Goal: Task Accomplishment & Management: Use online tool/utility

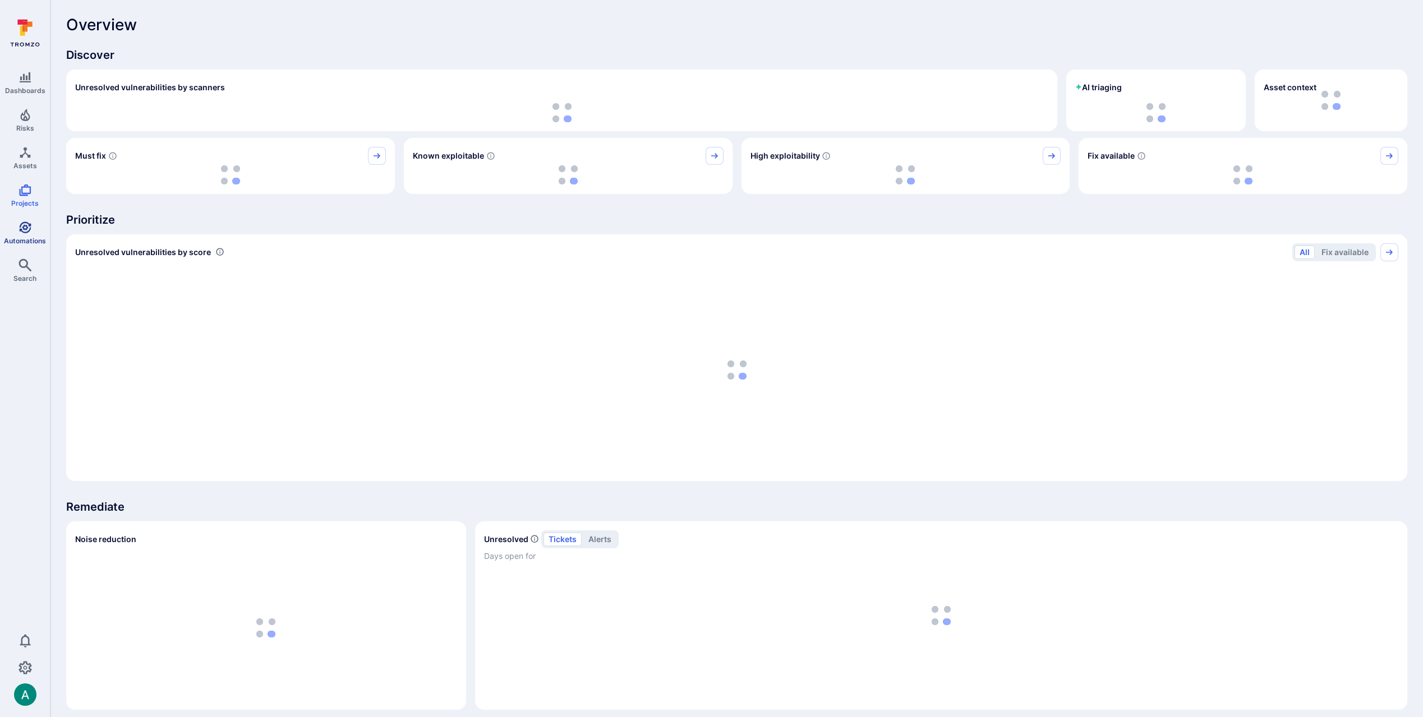
click at [33, 229] on link "Automations" at bounding box center [25, 233] width 50 height 33
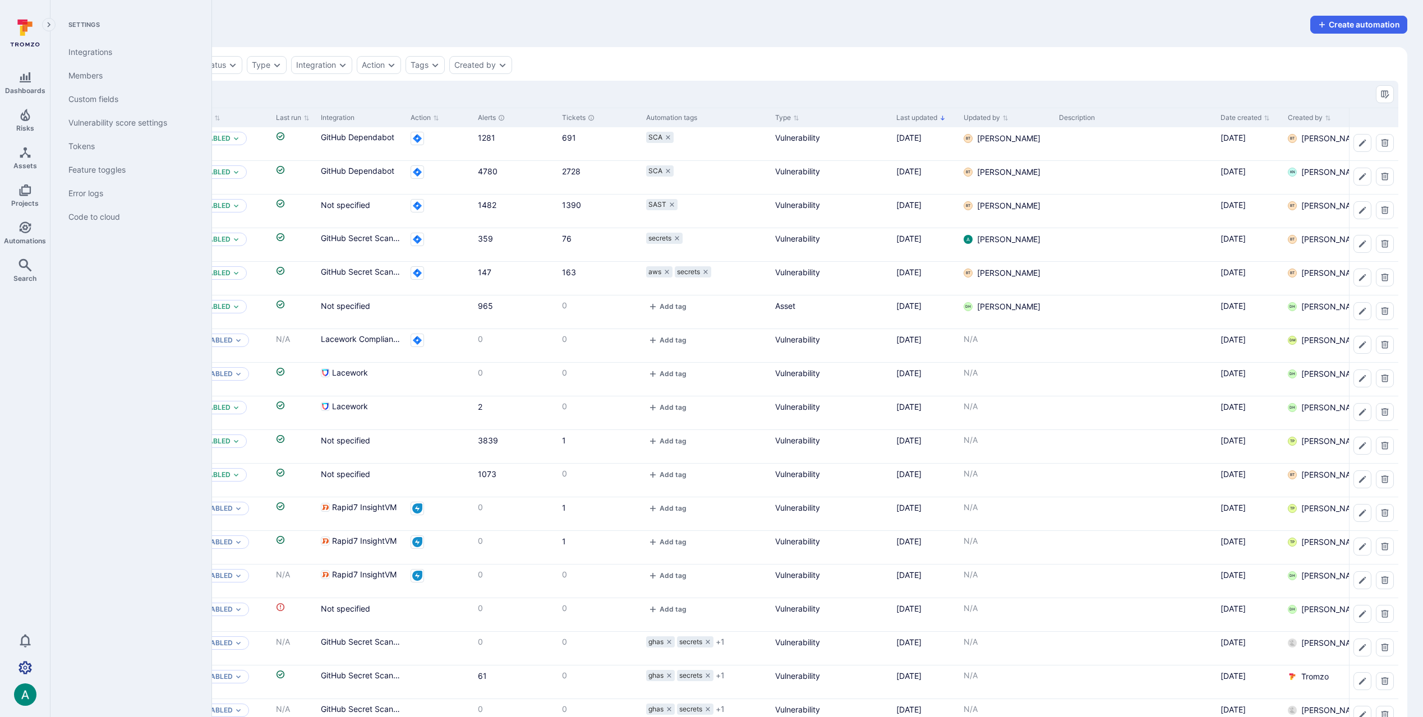
click at [19, 666] on icon "Settings" at bounding box center [25, 667] width 13 height 13
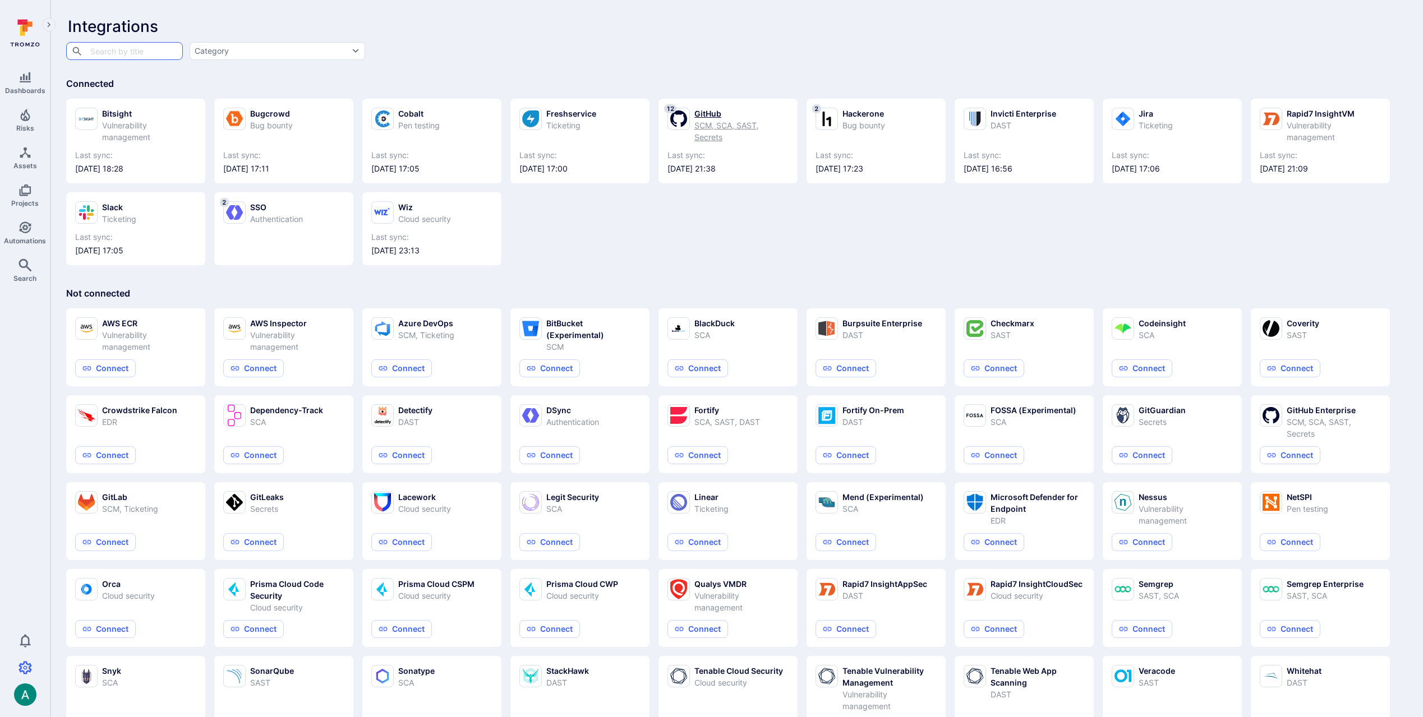
click at [704, 131] on div "SCM, SCA, SAST, Secrets" at bounding box center [741, 131] width 94 height 24
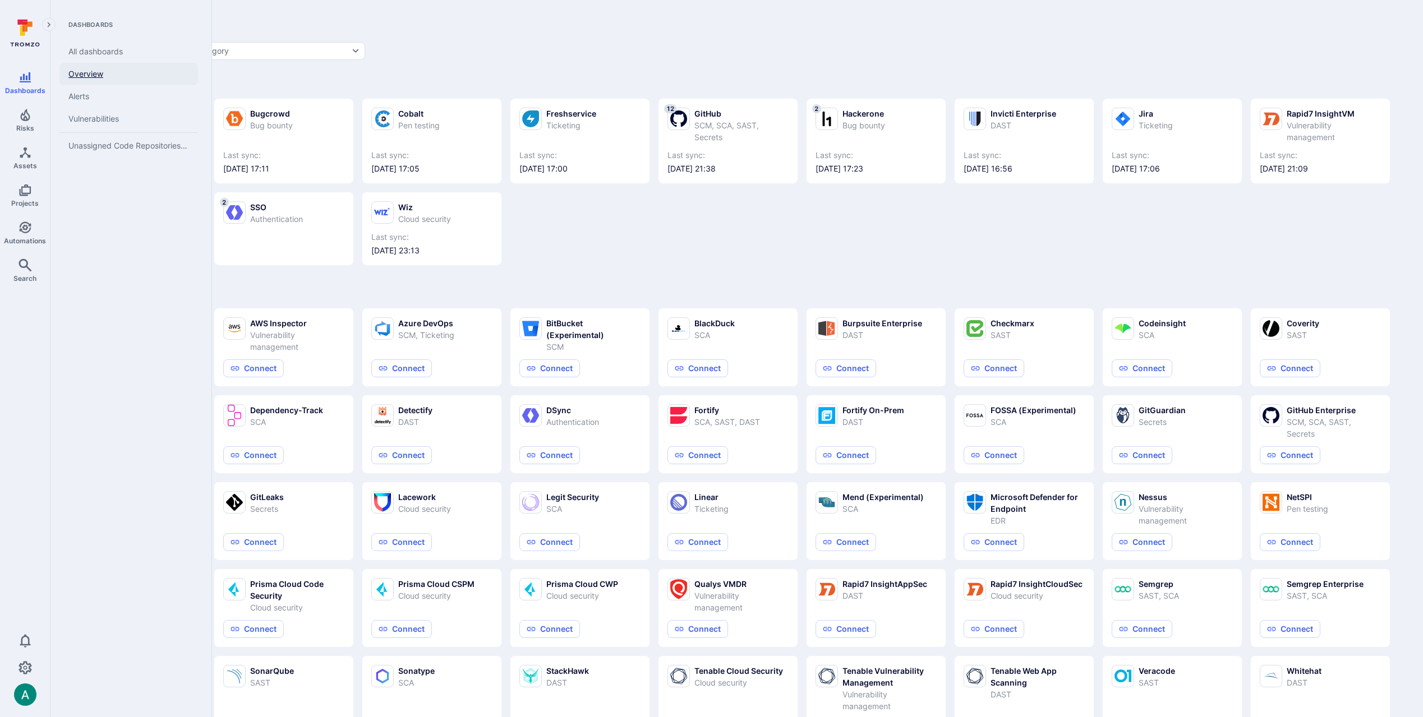
click at [74, 70] on link "Overview" at bounding box center [128, 74] width 139 height 22
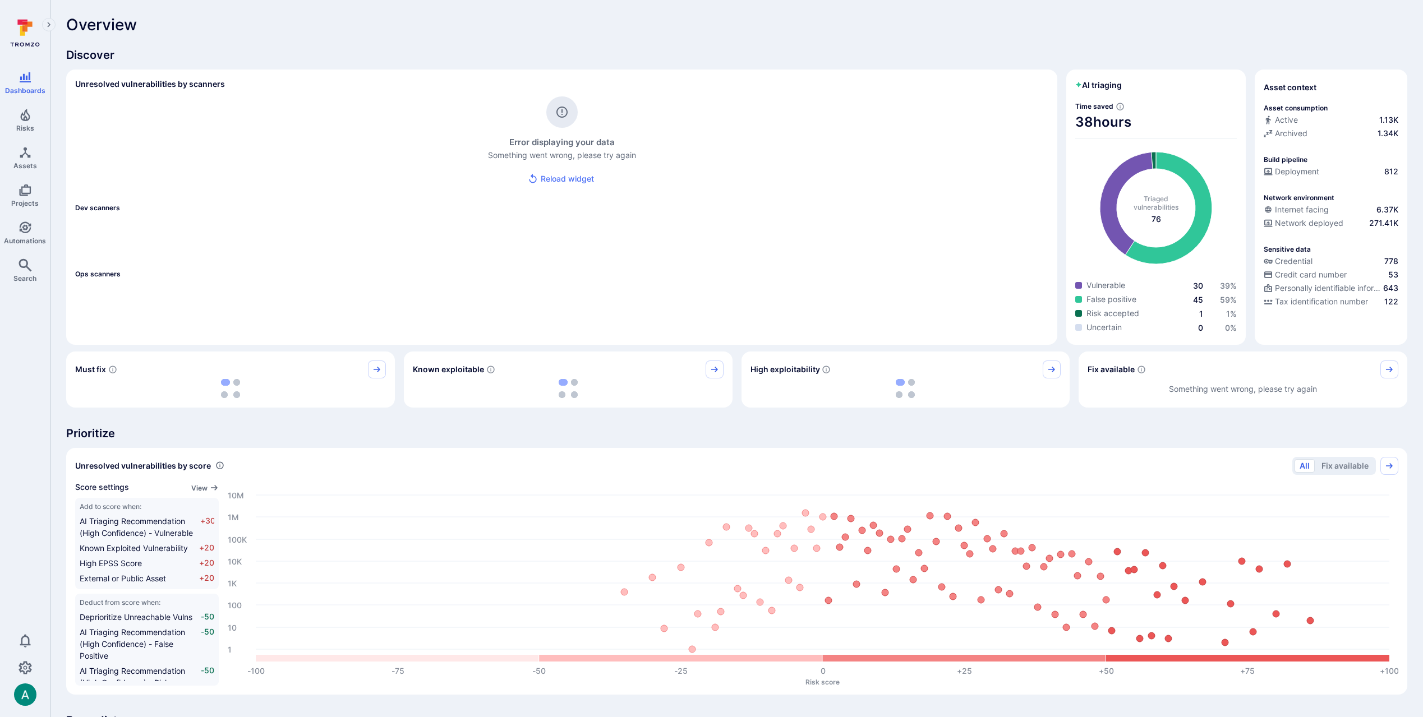
click at [112, 25] on span "Overview" at bounding box center [101, 25] width 71 height 18
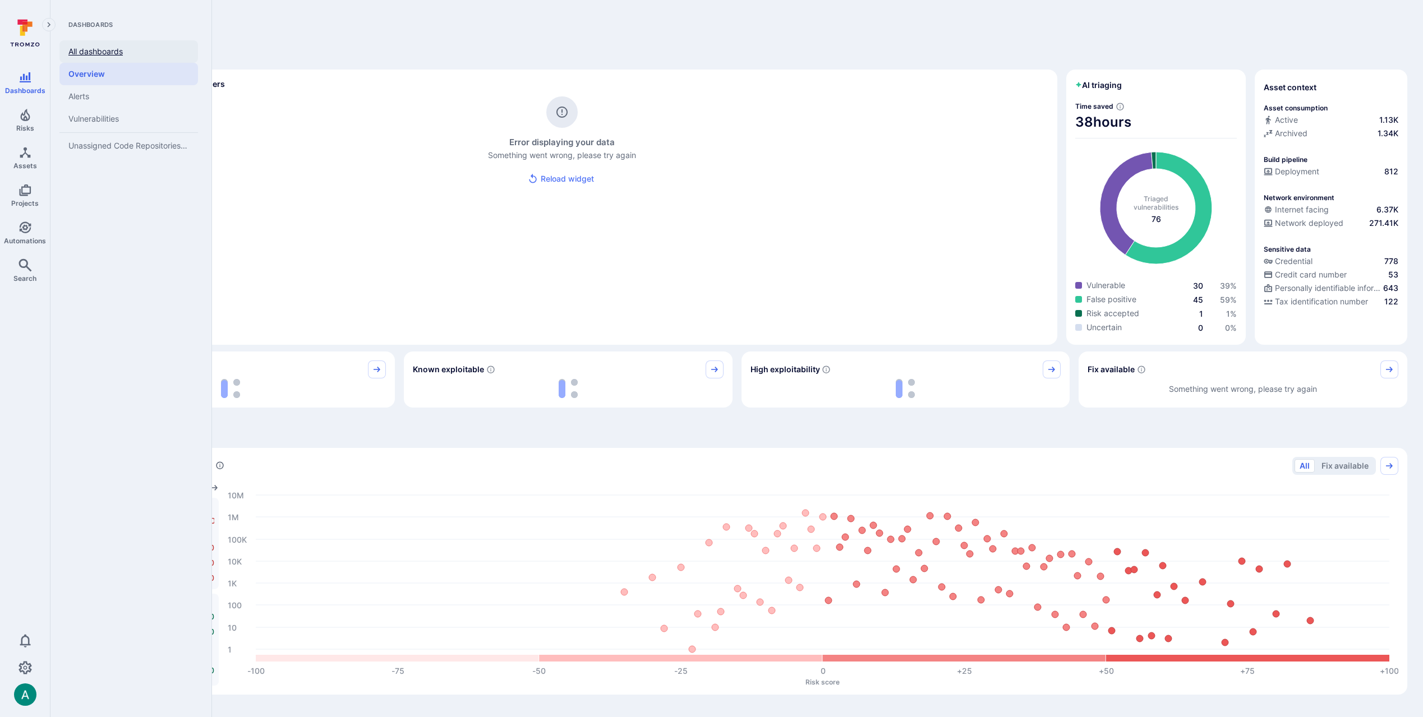
click at [100, 52] on link "All dashboards" at bounding box center [128, 51] width 139 height 22
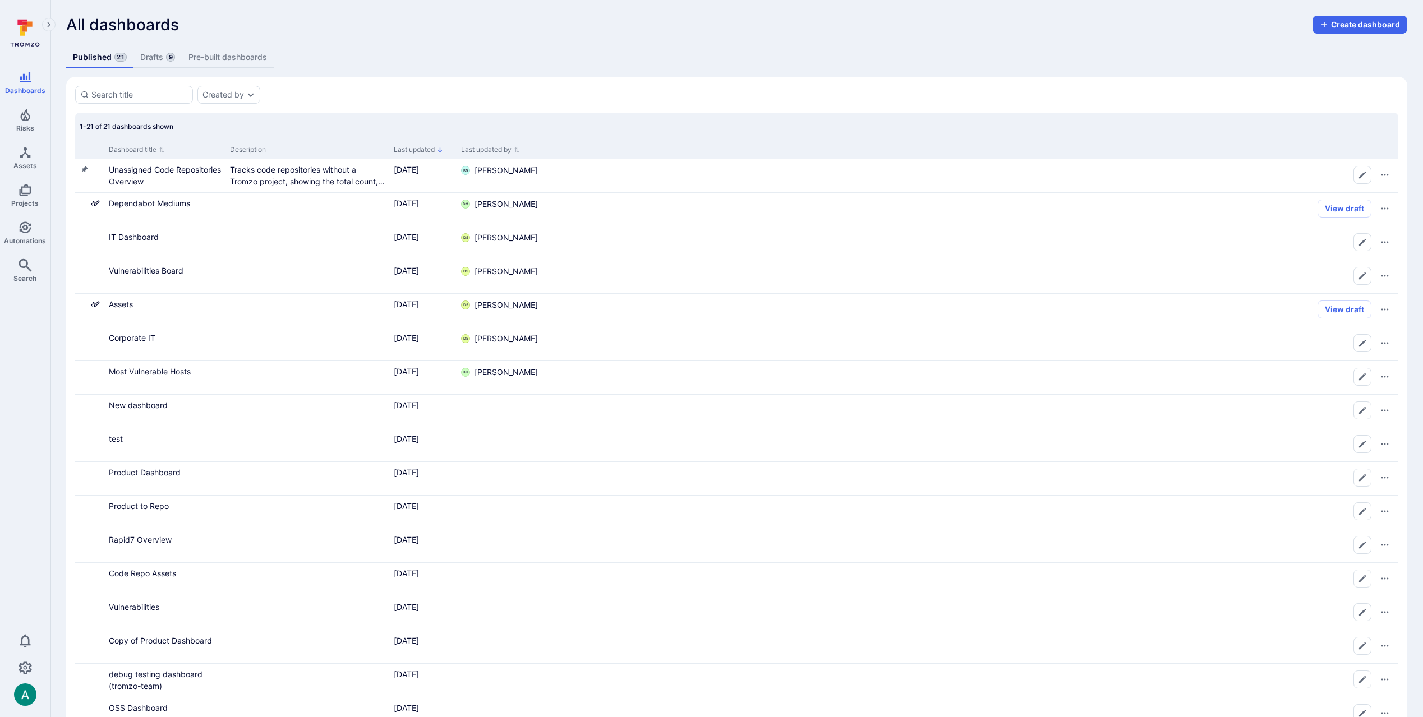
click at [155, 57] on link "Drafts 9" at bounding box center [158, 57] width 48 height 21
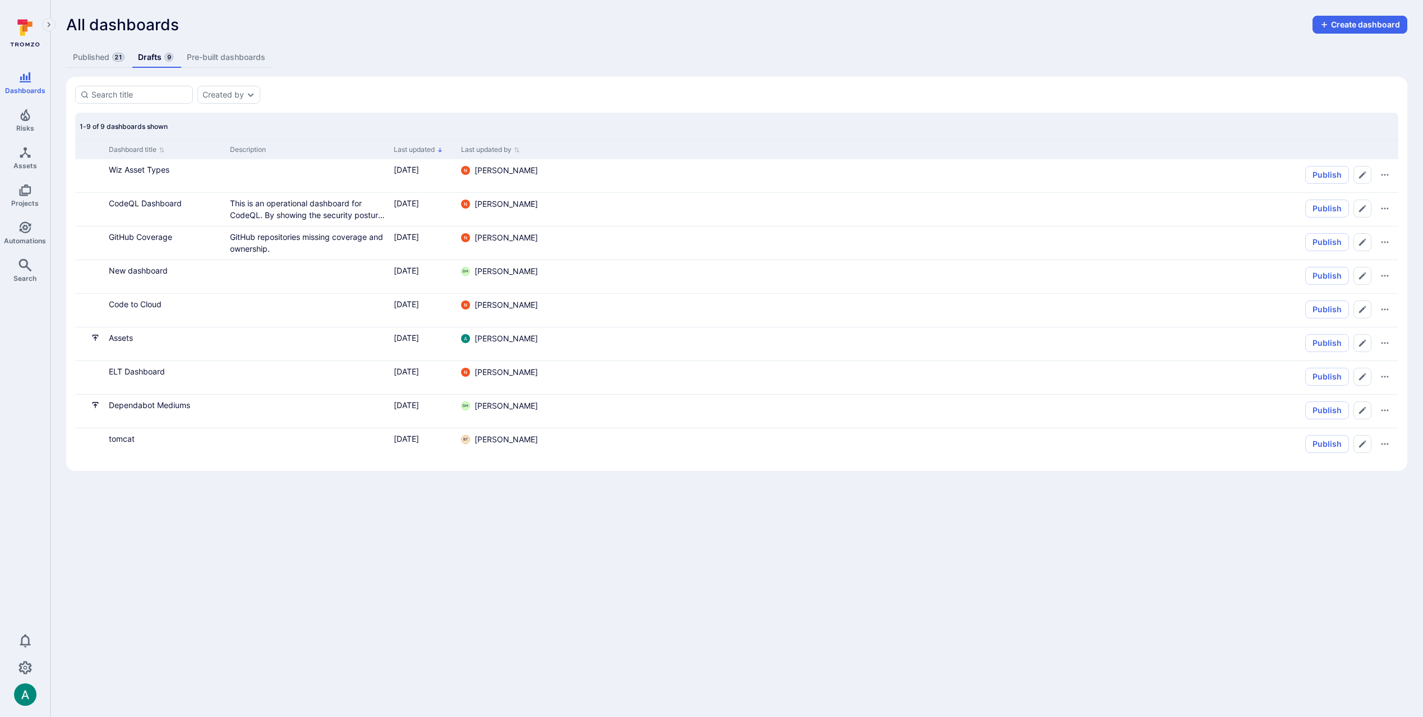
click at [88, 63] on link "Published 21" at bounding box center [98, 57] width 65 height 21
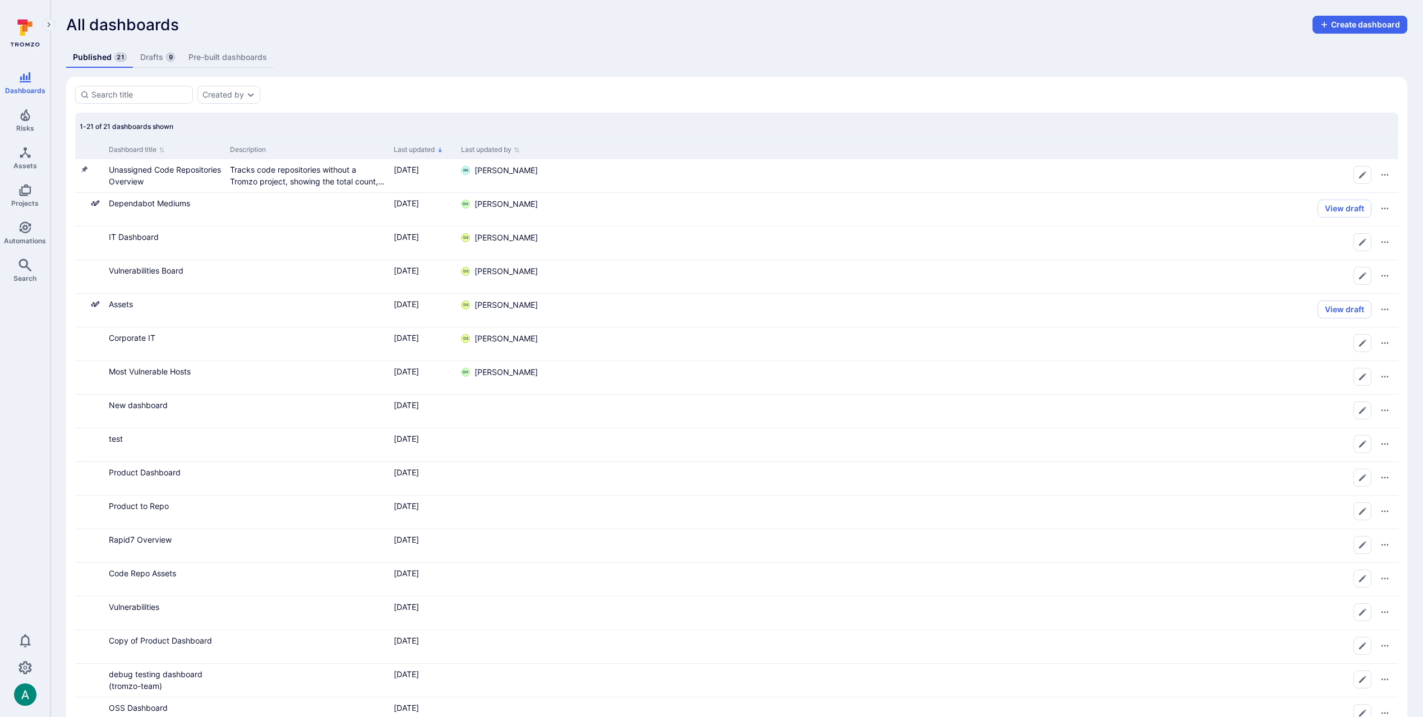
click at [301, 129] on div "1-21 of 21 dashboards shown" at bounding box center [736, 126] width 1323 height 27
click at [157, 58] on link "Drafts 9" at bounding box center [158, 57] width 48 height 21
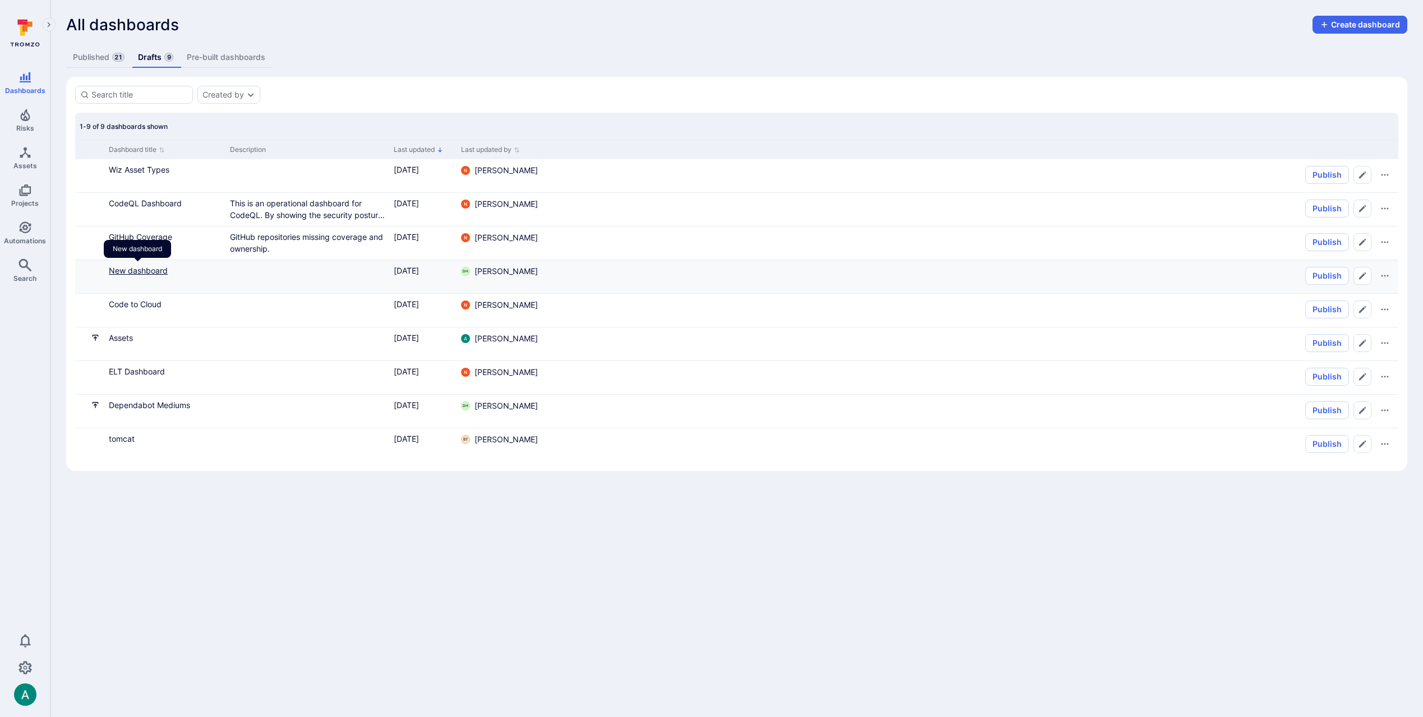
click at [137, 270] on link "New dashboard" at bounding box center [138, 271] width 59 height 10
click at [95, 58] on link "Published 21" at bounding box center [98, 57] width 65 height 21
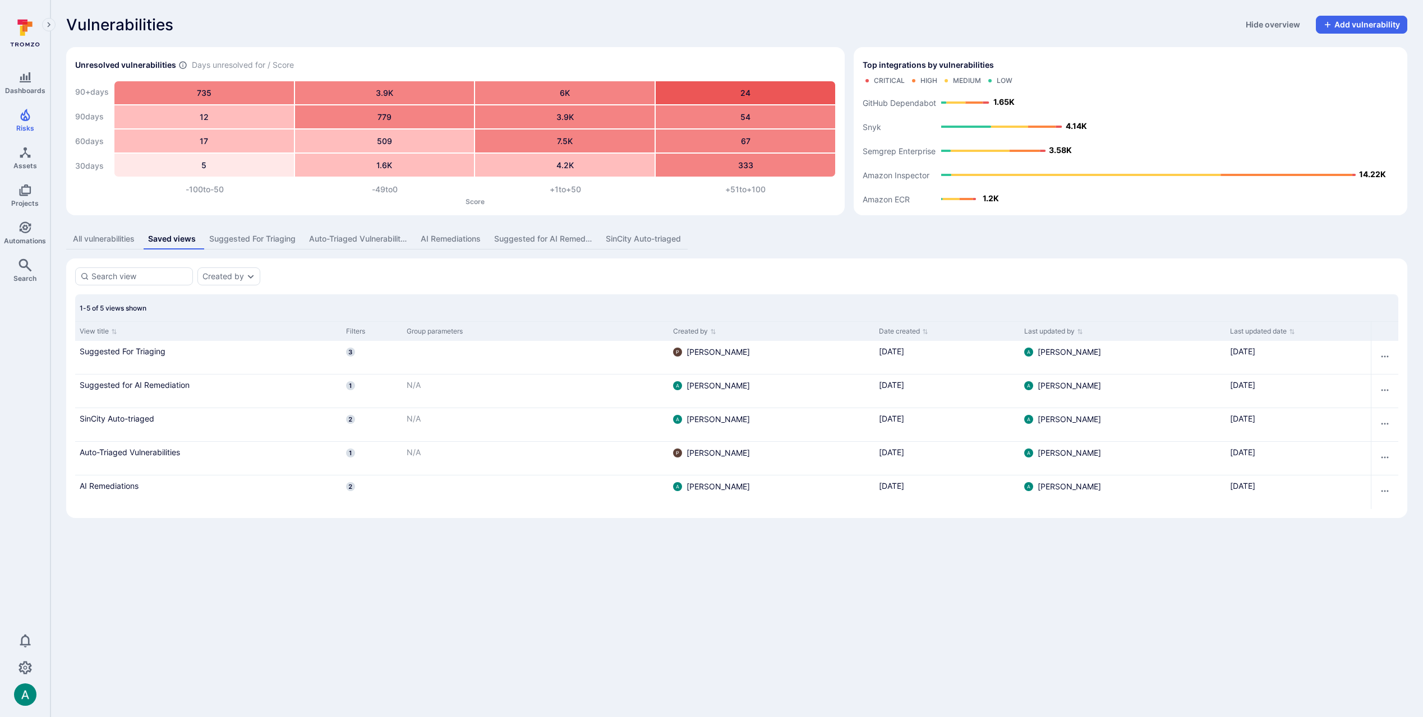
click at [867, 242] on div "All vulnerabilities Saved views Suggested For Triaging Auto-Triaged Vulnerabili…" at bounding box center [736, 239] width 1341 height 21
click at [894, 245] on div "All vulnerabilities Saved views Suggested For Triaging Auto-Triaged Vulnerabili…" at bounding box center [736, 239] width 1341 height 21
